Goal: Task Accomplishment & Management: Complete application form

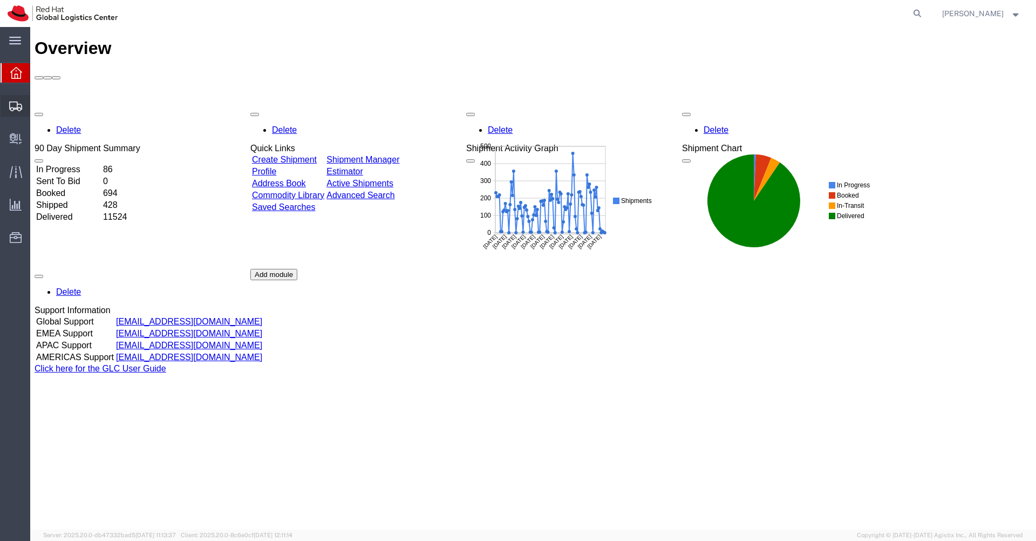
click at [36, 107] on span "Shipments" at bounding box center [34, 106] width 8 height 22
click at [37, 107] on span "Shipments" at bounding box center [34, 106] width 8 height 22
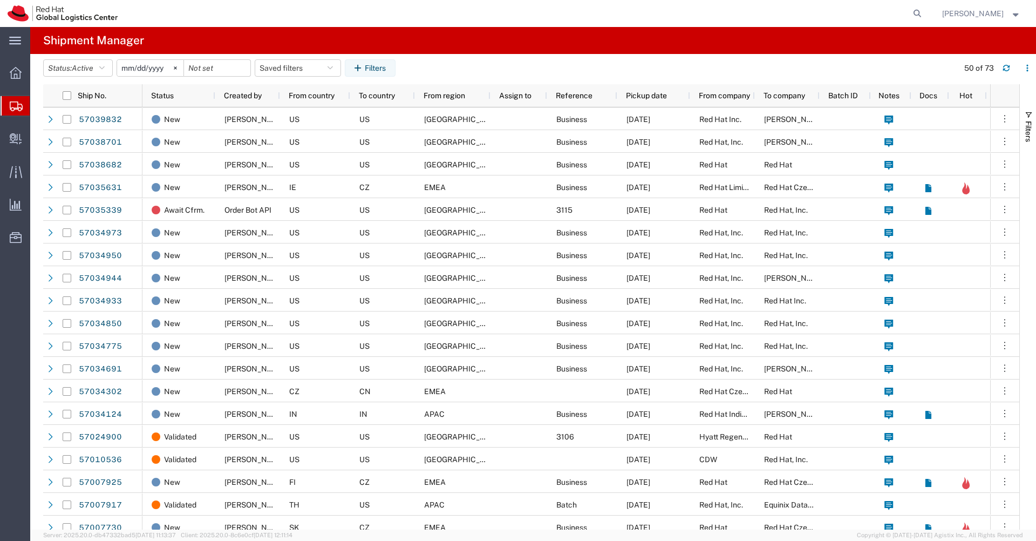
click at [38, 107] on span "Shipments" at bounding box center [34, 106] width 9 height 22
click at [332, 72] on button "Saved filters" at bounding box center [298, 67] width 86 height 17
click at [300, 109] on span "APAC" at bounding box center [326, 115] width 141 height 20
type input "[DATE]"
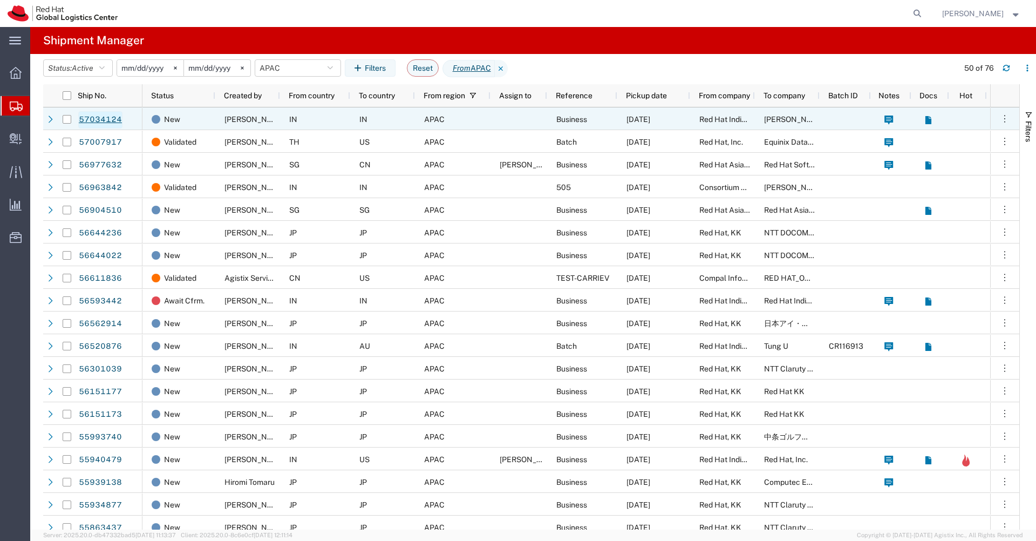
click at [114, 118] on link "57034124" at bounding box center [100, 119] width 44 height 17
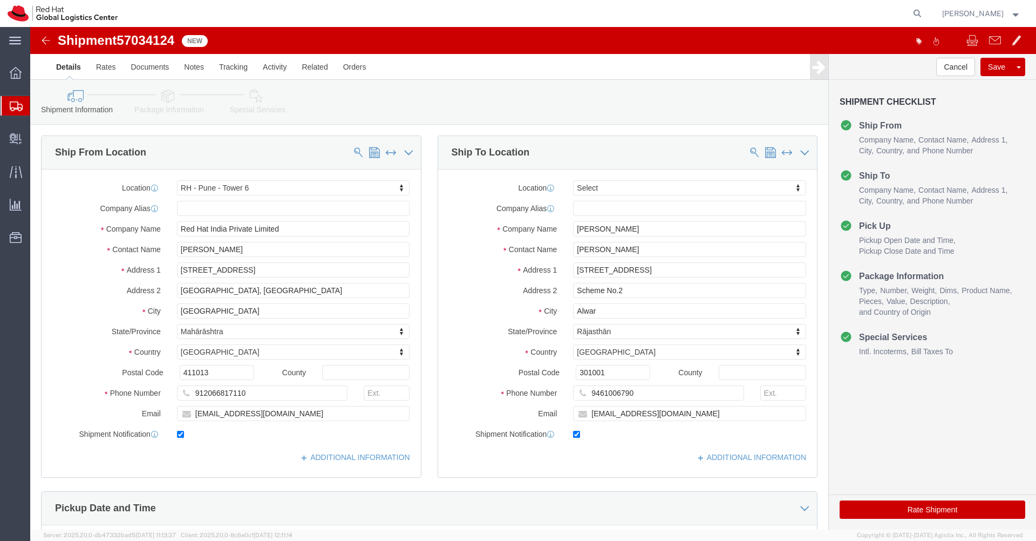
select select "38432"
select select
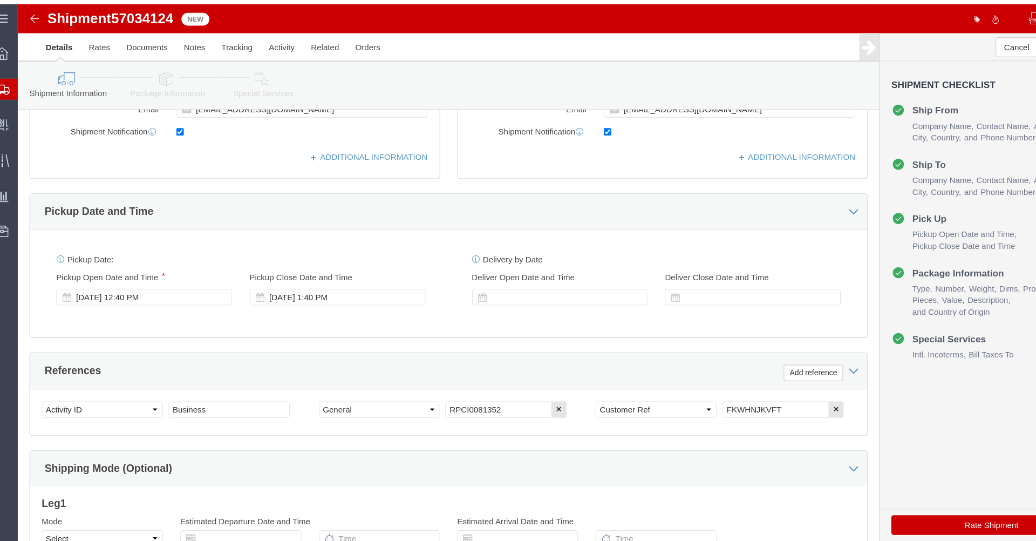
scroll to position [293, 0]
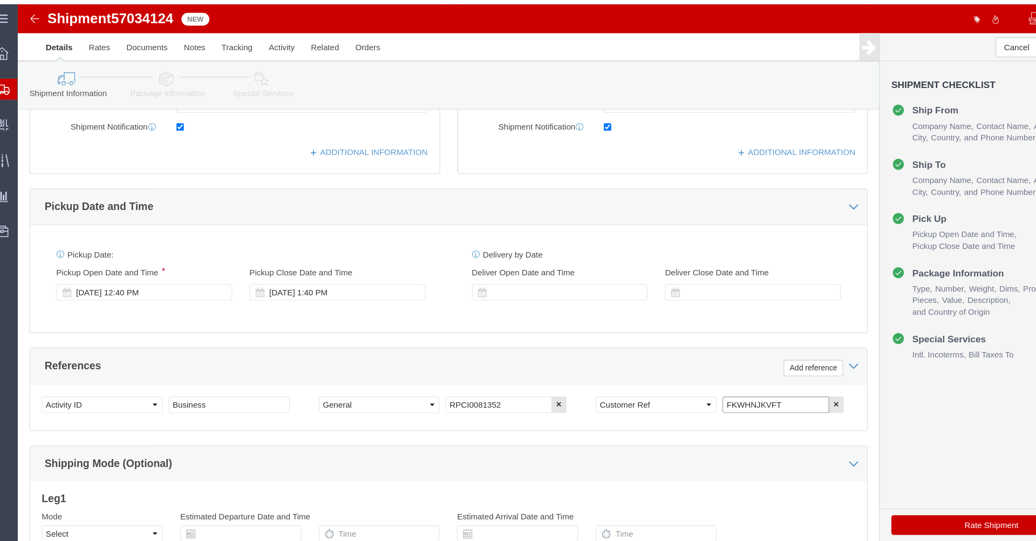
drag, startPoint x: 709, startPoint y: 367, endPoint x: 656, endPoint y: 371, distance: 53.0
click input "FKWHNJKVFT"
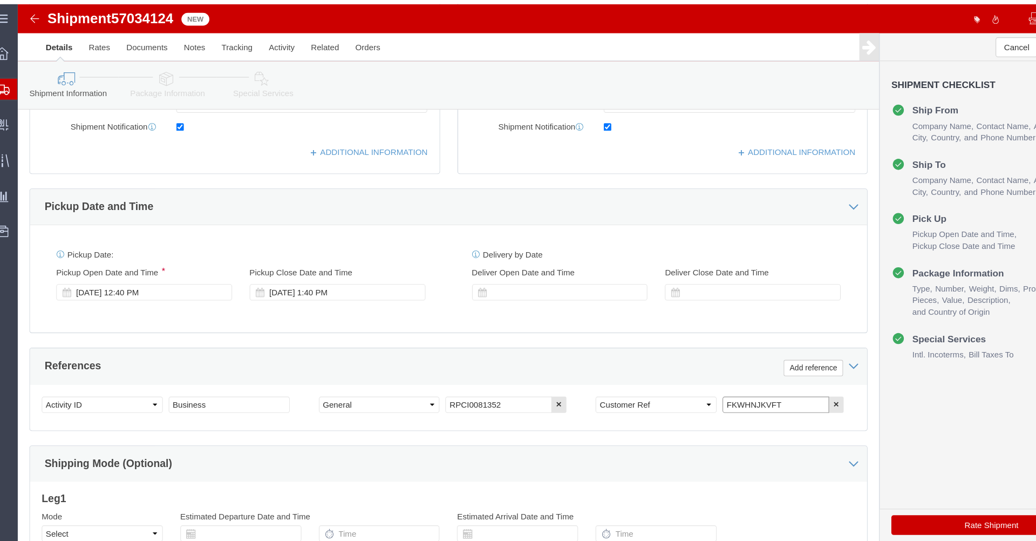
click input "FKWHNJKVFT"
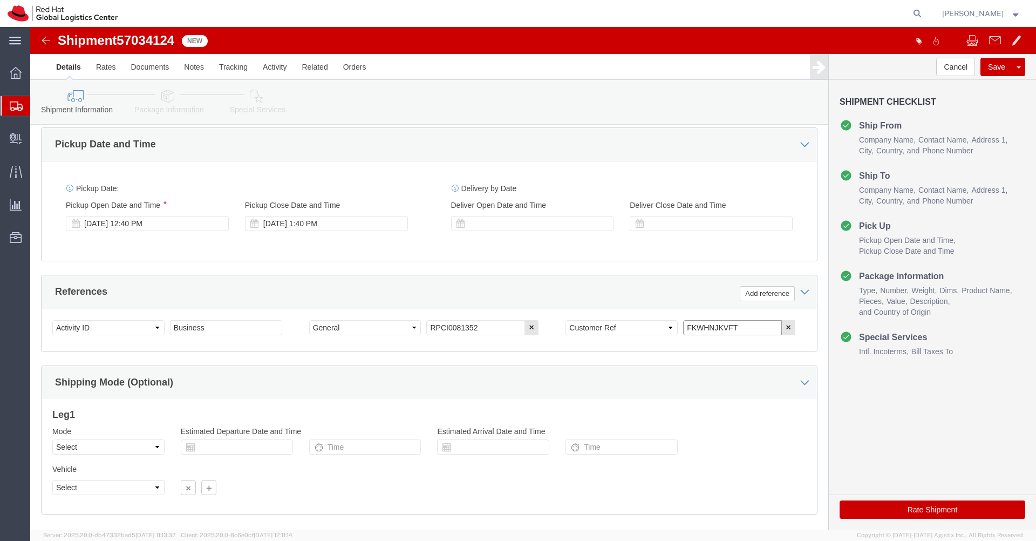
scroll to position [424, 0]
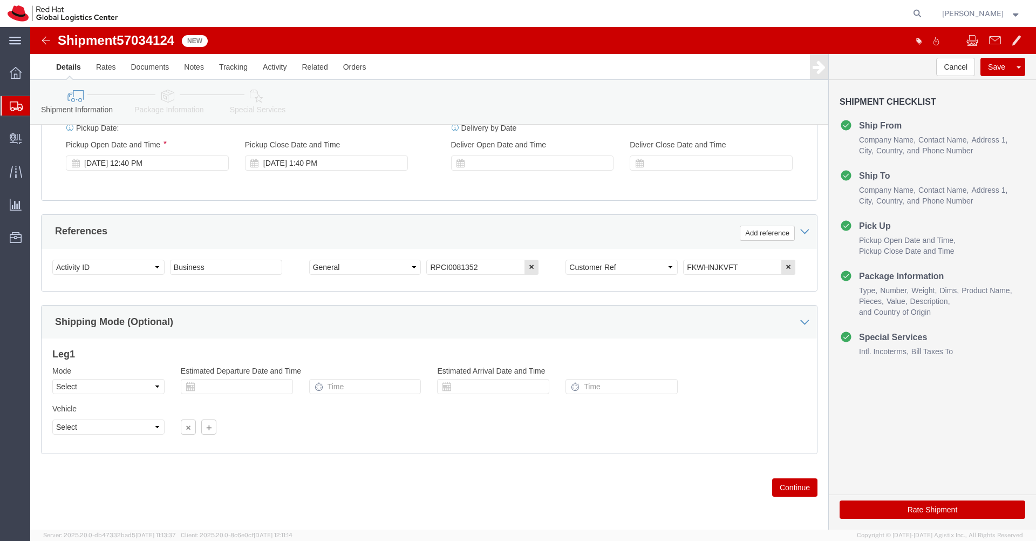
click link "Special Services"
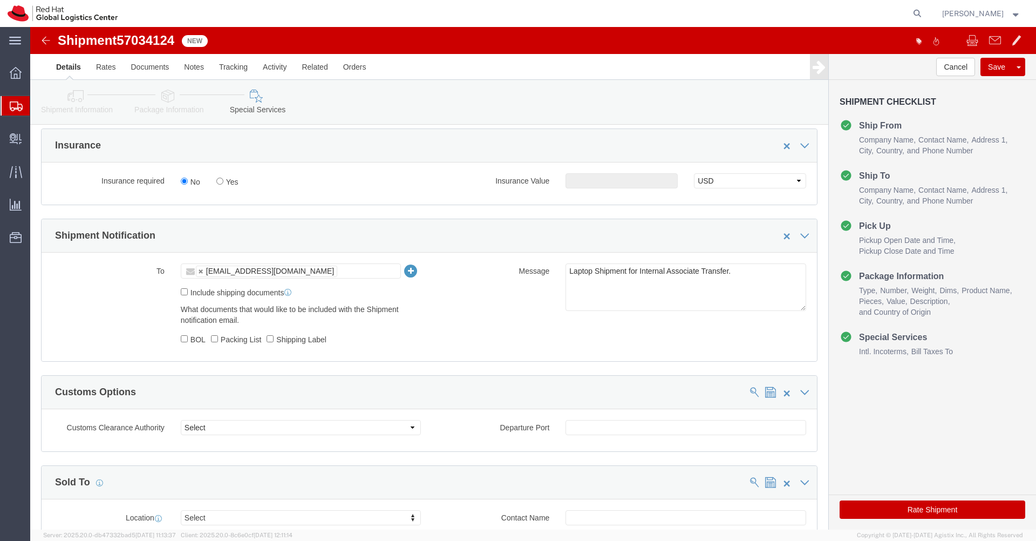
scroll to position [289, 0]
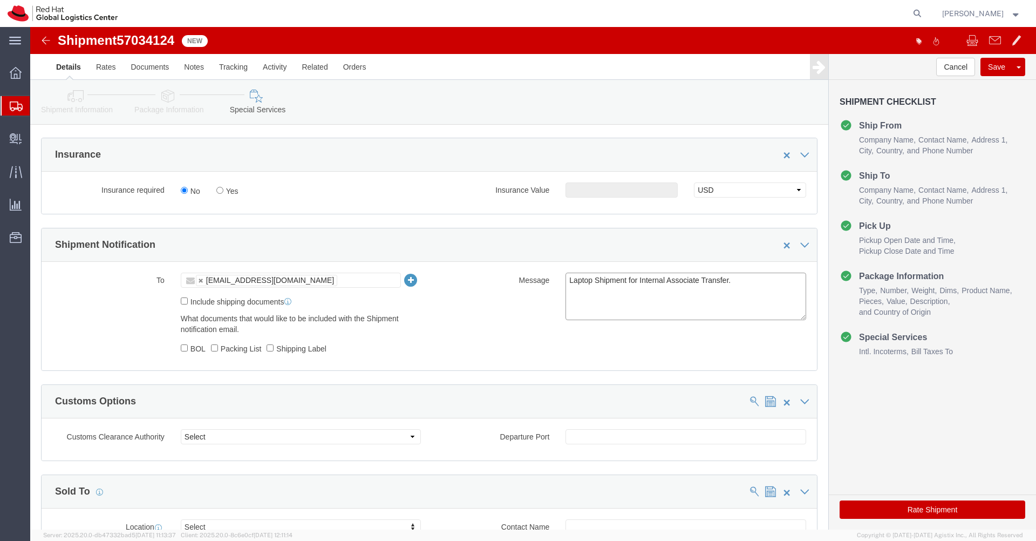
click textarea "Laptop Shipment for Internal Associate Transfer."
paste textarea "Hardware - Laptop, Here is the web link for tracking this shipment([URL][DOMAIN…"
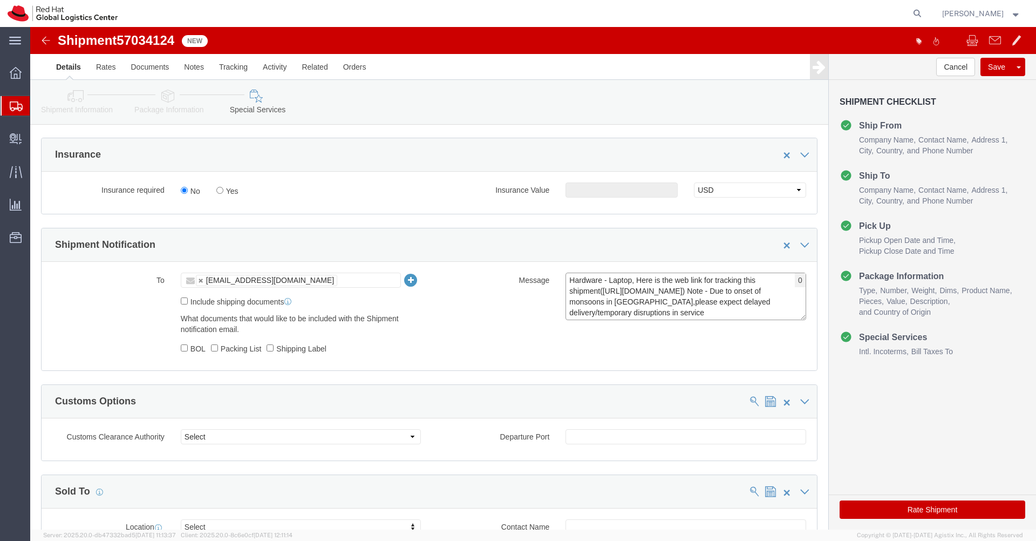
scroll to position [8, 0]
type textarea "Hardware - Laptop, Here is the web link for tracking this shipment([URL][DOMAIN…"
click link "Package Information"
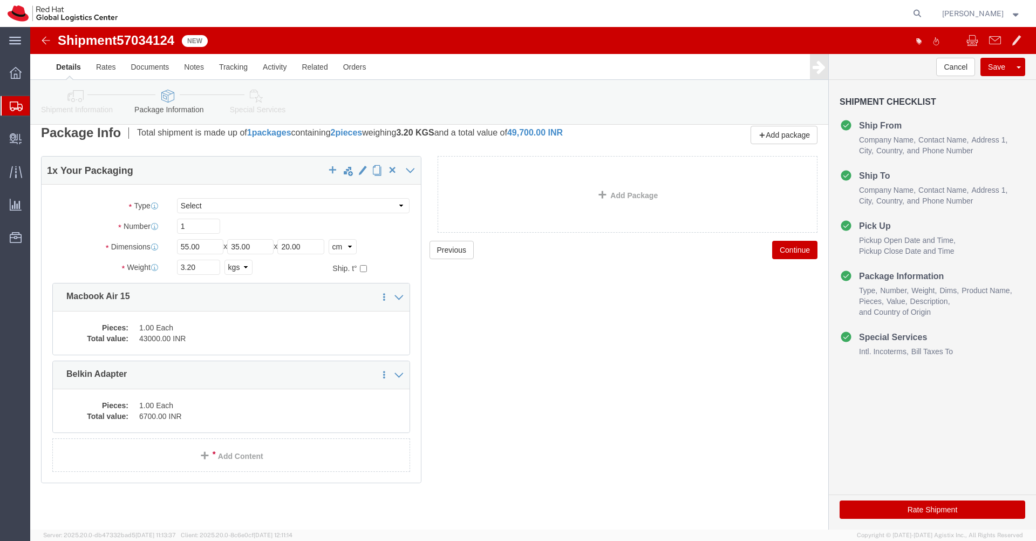
scroll to position [10, 0]
click dd "1.00 Each"
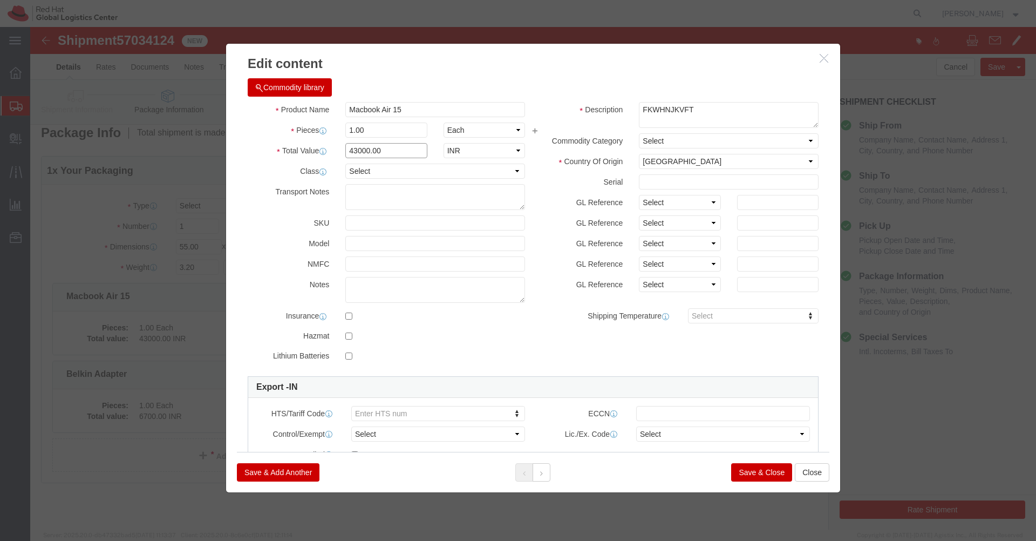
click input "43000.00"
type input "144900"
click button "Save & Close"
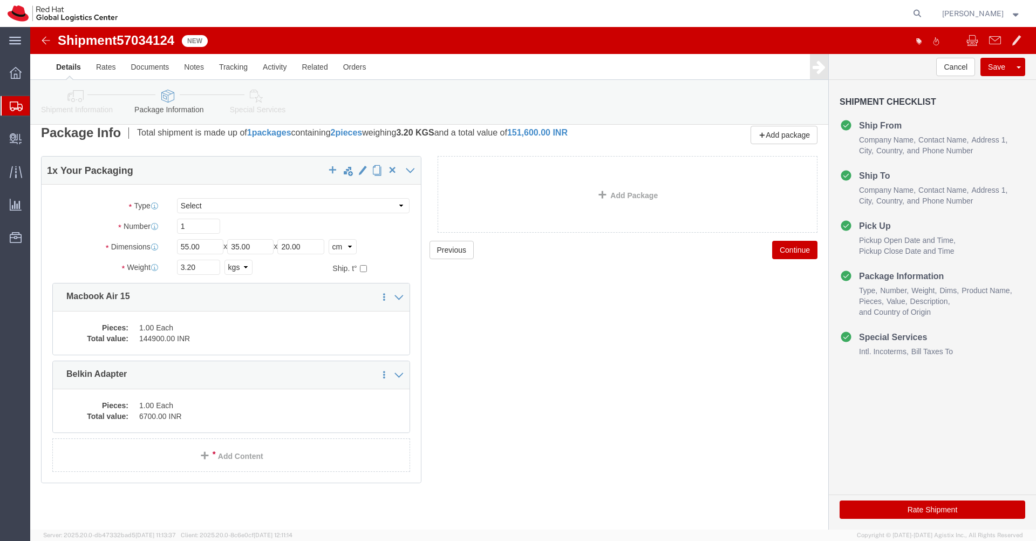
click button "Rate Shipment"
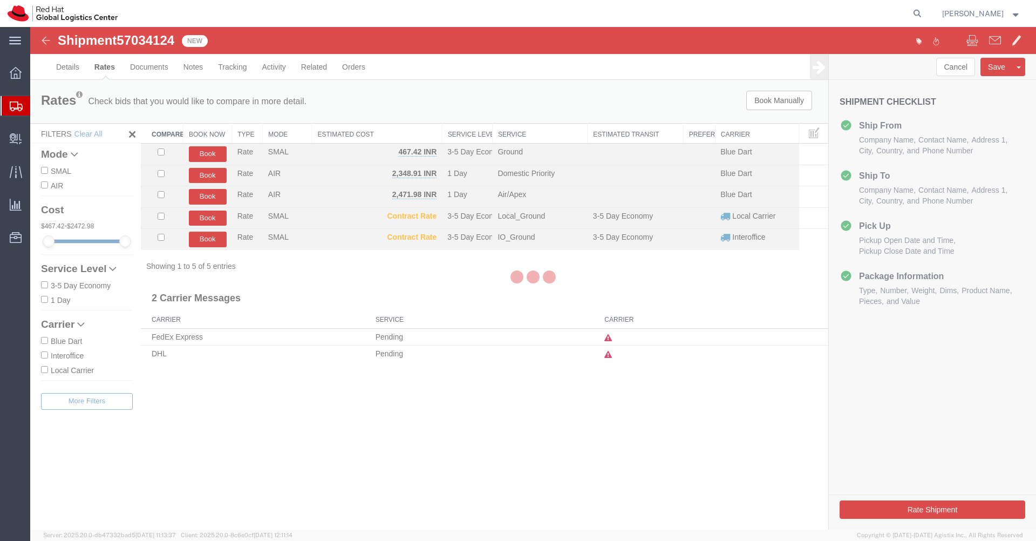
scroll to position [0, 0]
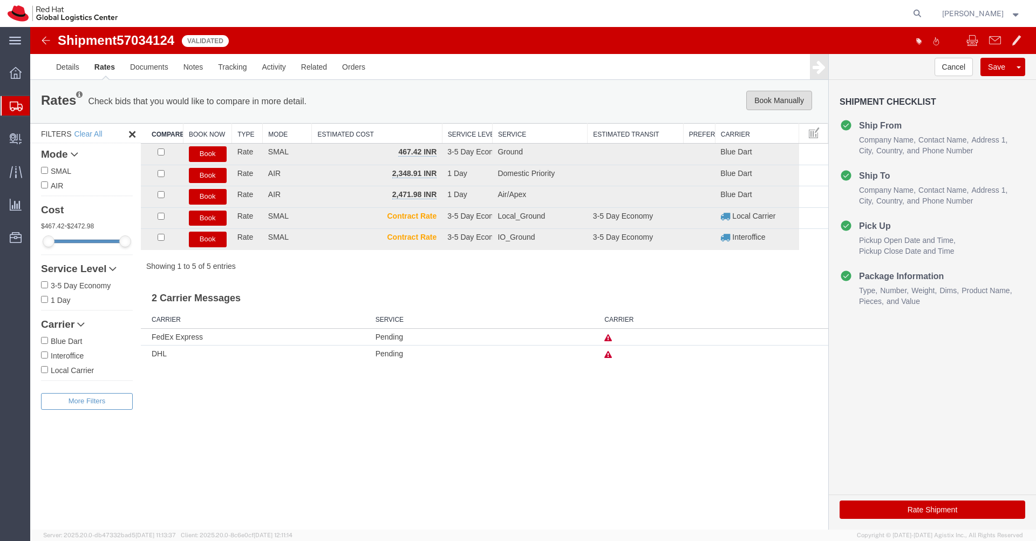
click at [768, 93] on button "Book Manually" at bounding box center [779, 100] width 66 height 19
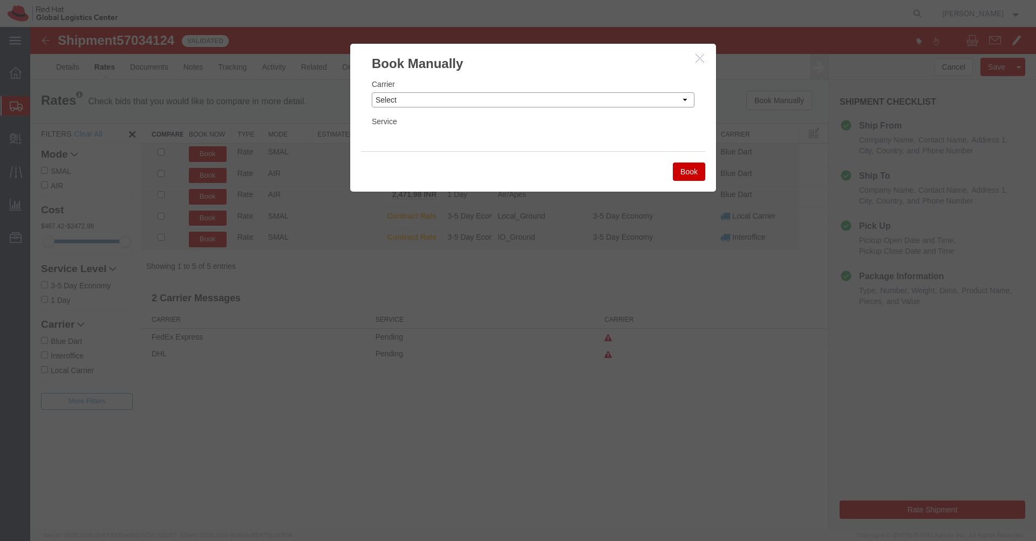
click at [625, 101] on select "Select Add New Carrier (and default service) Blue Dart DHL FedEx Express Global…" at bounding box center [533, 99] width 323 height 15
select select "14653"
click at [372, 92] on select "Select Add New Carrier (and default service) Blue Dart DHL FedEx Express Global…" at bounding box center [533, 99] width 323 height 15
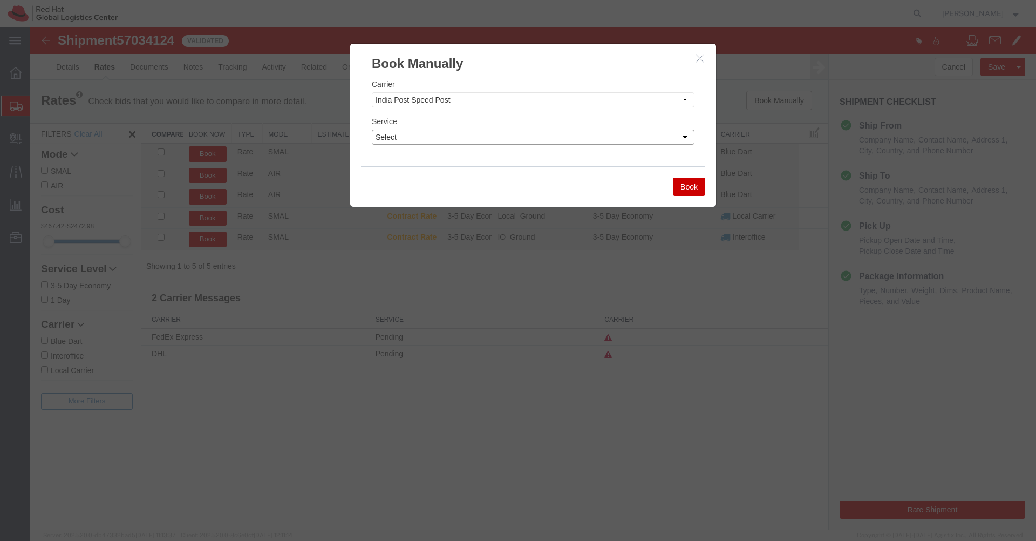
click at [453, 138] on select "Select Air" at bounding box center [533, 136] width 323 height 15
select select "29222"
click at [372, 129] on select "Select Air" at bounding box center [533, 136] width 323 height 15
click at [691, 188] on button "Book" at bounding box center [689, 186] width 32 height 18
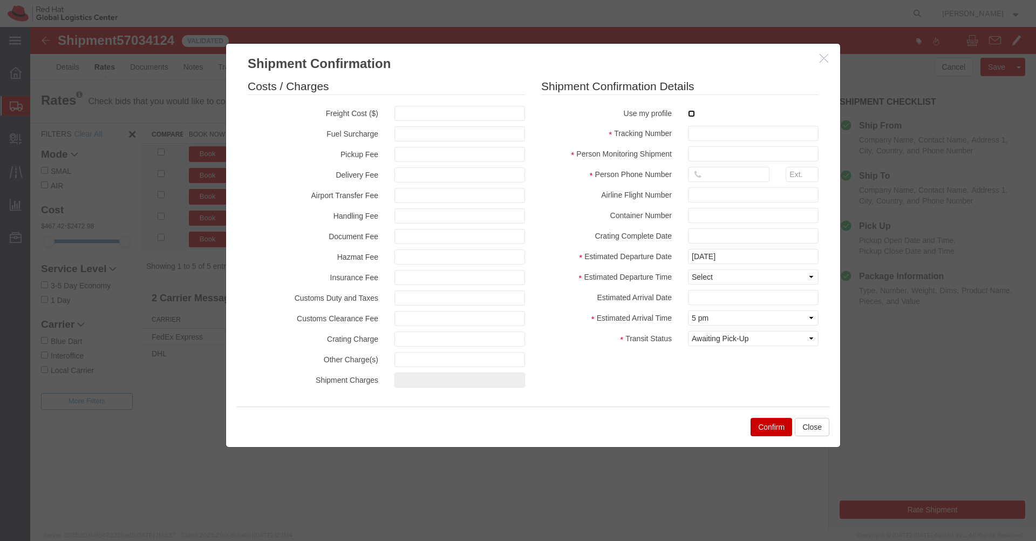
click at [693, 114] on input "checkbox" at bounding box center [691, 113] width 7 height 7
checkbox input "true"
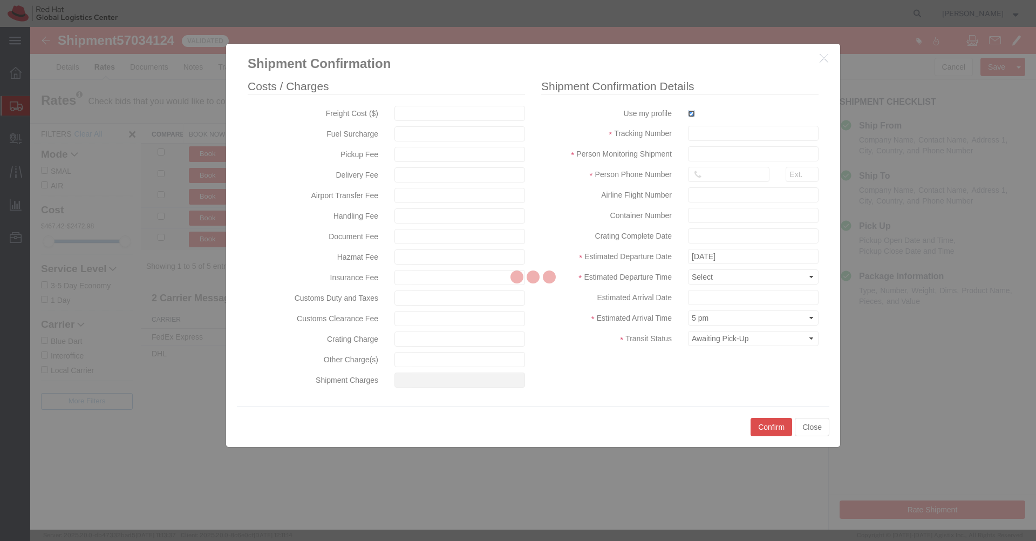
type input "[PERSON_NAME]"
type input "[PHONE_NUMBER]"
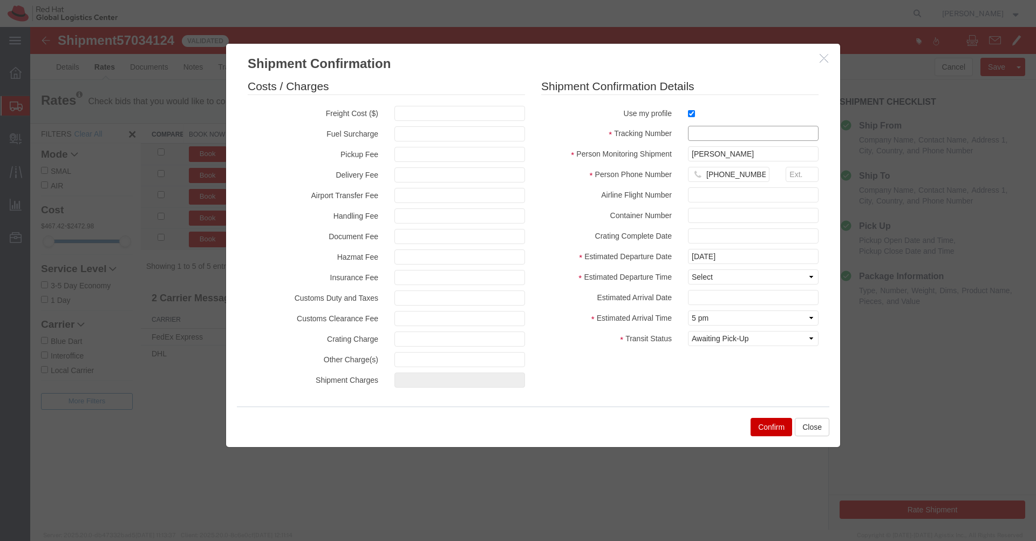
click at [694, 133] on input "text" at bounding box center [753, 133] width 131 height 15
type input "EM387345677IN"
click at [722, 280] on select "Select Midnight 1 am 2 am 3 am 4 am 5 am 6 am 7 am 8 am 9 am 10 am 11 am 12 Noo…" at bounding box center [753, 276] width 131 height 15
select select "1200"
click at [688, 269] on select "Select Midnight 1 am 2 am 3 am 4 am 5 am 6 am 7 am 8 am 9 am 10 am 11 am 12 Noo…" at bounding box center [753, 276] width 131 height 15
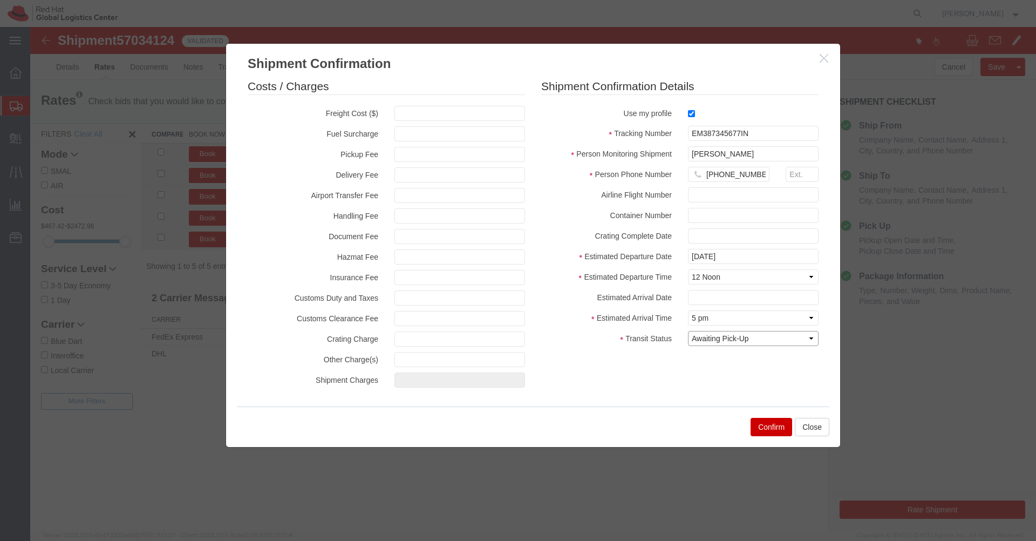
click at [754, 341] on select "Select Arrival Notice Available Arrival Notice Imported Arrive at Delivery Loca…" at bounding box center [753, 338] width 131 height 15
select select "INTRANST"
click at [688, 331] on select "Select Arrival Notice Available Arrival Notice Imported Arrive at Delivery Loca…" at bounding box center [753, 338] width 131 height 15
click at [766, 433] on button "Confirm" at bounding box center [771, 427] width 42 height 18
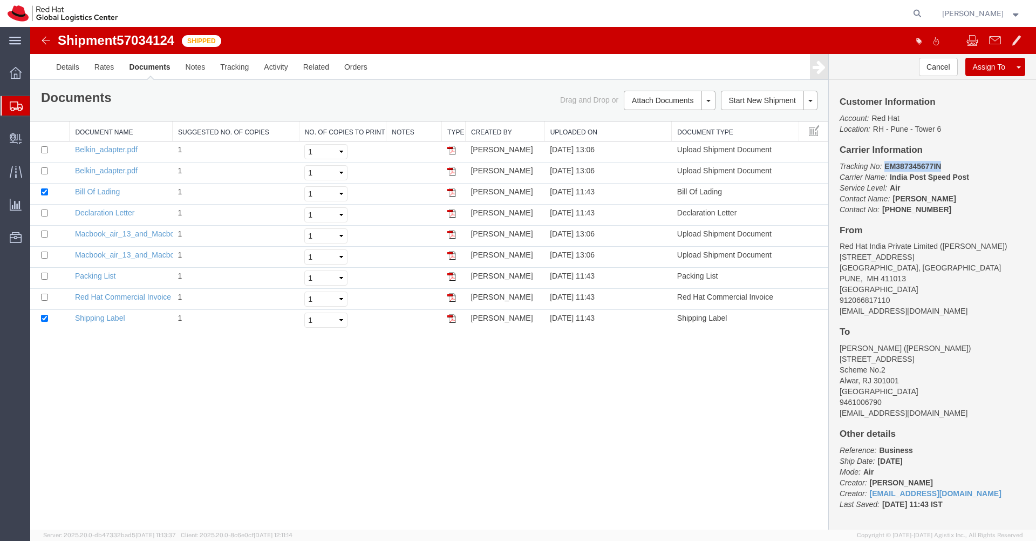
drag, startPoint x: 944, startPoint y: 163, endPoint x: 886, endPoint y: 162, distance: 57.2
click at [886, 162] on p "Tracking No: EM387345677IN Carrier Name: India Post Speed Post [GEOGRAPHIC_DATA…" at bounding box center [932, 188] width 186 height 54
copy b "EM387345677IN"
drag, startPoint x: 981, startPoint y: 350, endPoint x: 913, endPoint y: 351, distance: 68.5
click at [913, 351] on address "[PERSON_NAME] ([PERSON_NAME]) [STREET_ADDRESS] 9461006790 [EMAIL_ADDRESS][DOMAI…" at bounding box center [932, 381] width 186 height 76
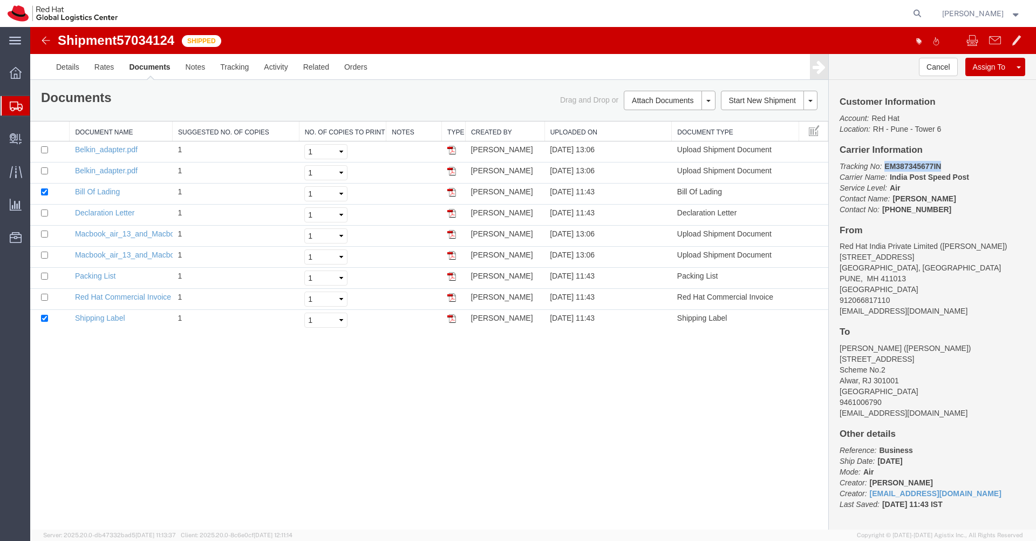
copy address "[PERSON_NAME]"
drag, startPoint x: 909, startPoint y: 359, endPoint x: 841, endPoint y: 357, distance: 68.5
click at [841, 357] on address "[PERSON_NAME] ([PERSON_NAME]) [STREET_ADDRESS] 9461006790 [EMAIL_ADDRESS][DOMAI…" at bounding box center [932, 381] width 186 height 76
copy address "[STREET_ADDRESS]"
drag, startPoint x: 886, startPoint y: 368, endPoint x: 841, endPoint y: 368, distance: 45.9
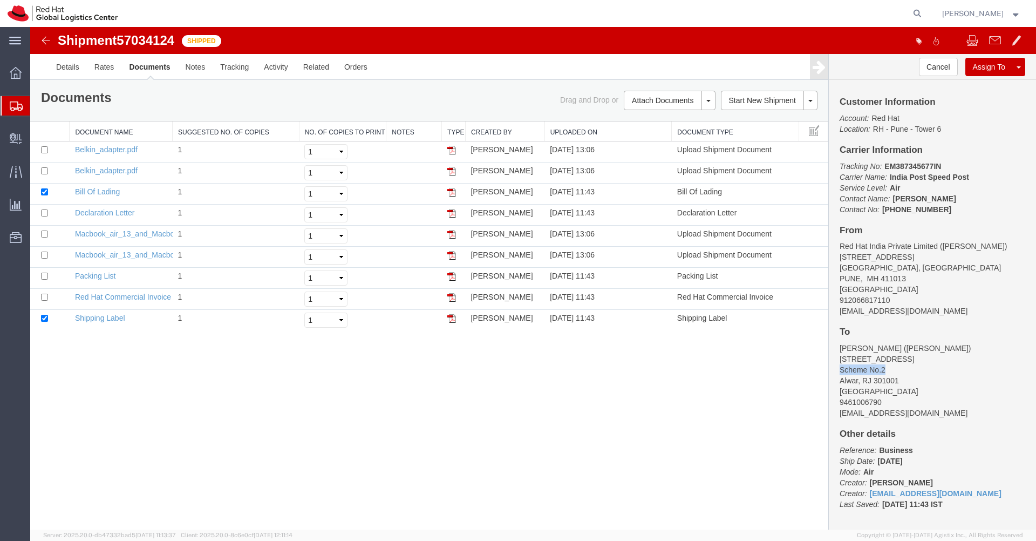
click at [841, 368] on address "[PERSON_NAME] ([PERSON_NAME]) [STREET_ADDRESS] 9461006790 [EMAIL_ADDRESS][DOMAI…" at bounding box center [932, 381] width 186 height 76
copy address "Scheme No.2"
drag, startPoint x: 859, startPoint y: 381, endPoint x: 837, endPoint y: 381, distance: 21.6
click at [837, 381] on div "Customer Information Account: Red Hat Location: [GEOGRAPHIC_DATA] 6 Carrier Inf…" at bounding box center [932, 304] width 207 height 449
copy address "Alwar,"
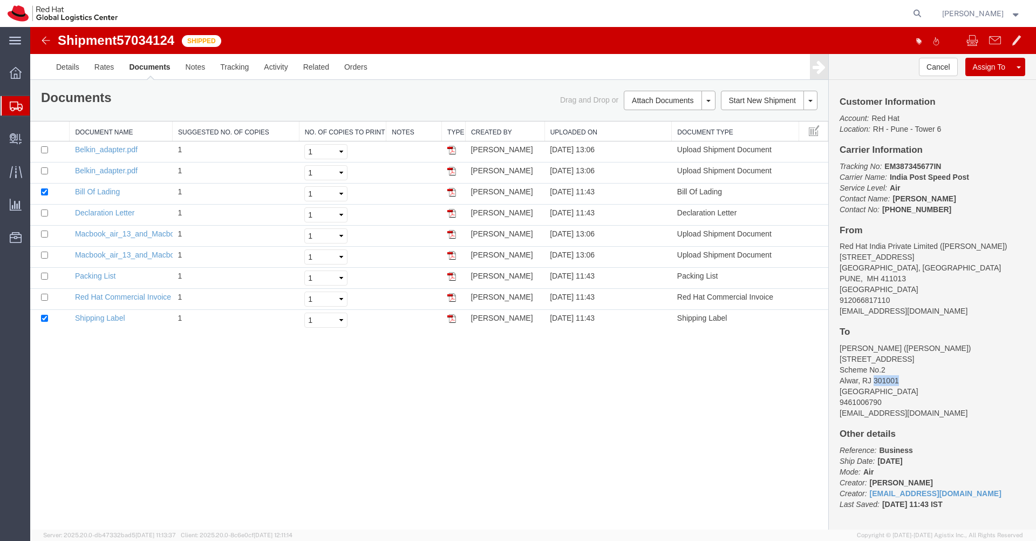
drag, startPoint x: 899, startPoint y: 382, endPoint x: 874, endPoint y: 383, distance: 24.8
click at [874, 383] on address "[PERSON_NAME] ([PERSON_NAME]) [STREET_ADDRESS] 9461006790 [EMAIL_ADDRESS][DOMAI…" at bounding box center [932, 381] width 186 height 76
copy address "301001"
drag, startPoint x: 886, startPoint y: 401, endPoint x: 837, endPoint y: 402, distance: 48.6
click at [837, 402] on div "Customer Information Account: Red Hat Location: [GEOGRAPHIC_DATA] 6 Carrier Inf…" at bounding box center [932, 304] width 207 height 449
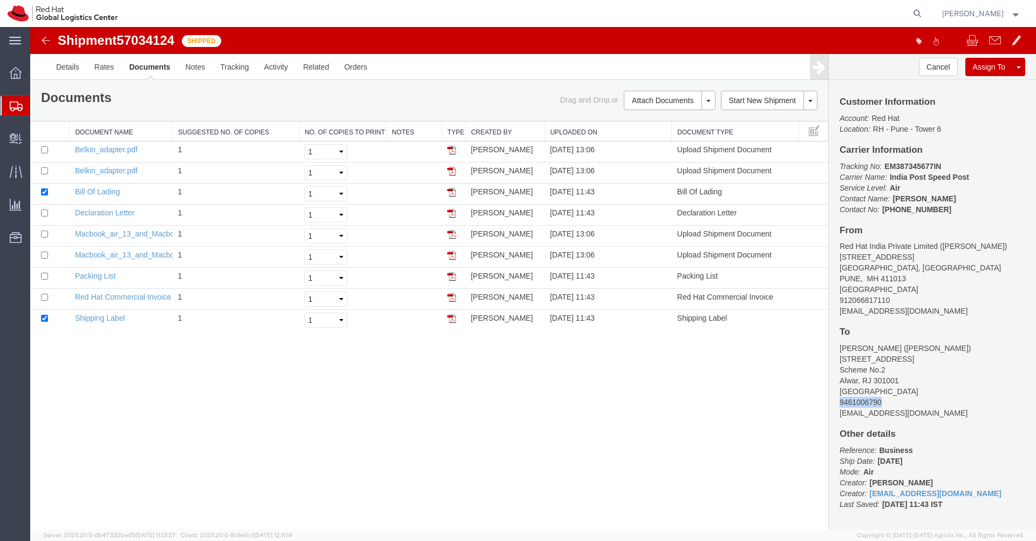
copy address "9461006790"
drag, startPoint x: 909, startPoint y: 416, endPoint x: 838, endPoint y: 413, distance: 71.3
click at [838, 413] on div "Customer Information Account: Red Hat Location: [GEOGRAPHIC_DATA] 6 Carrier Inf…" at bounding box center [932, 304] width 207 height 449
copy address "[EMAIL_ADDRESS][DOMAIN_NAME]"
